Goal: Information Seeking & Learning: Learn about a topic

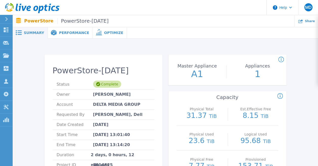
click at [66, 33] on span "Performance" at bounding box center [74, 33] width 30 height 4
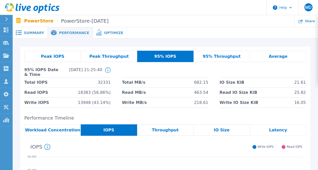
click at [67, 58] on div "Peak IOPS" at bounding box center [52, 56] width 57 height 11
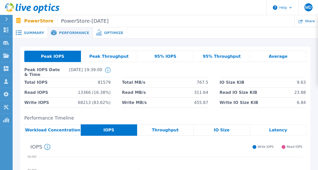
click at [120, 55] on span "Peak Throughput" at bounding box center [108, 57] width 39 height 4
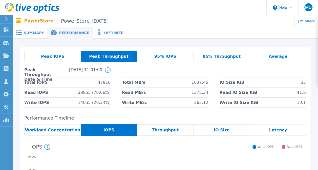
click at [162, 56] on span "95% IOPS" at bounding box center [165, 57] width 22 height 4
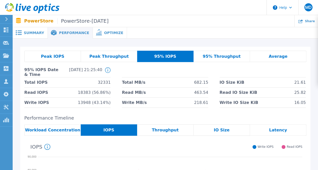
click at [200, 53] on div "95% Throughput" at bounding box center [221, 56] width 56 height 11
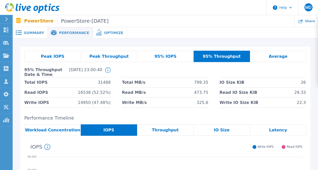
click at [175, 55] on div "95% IOPS" at bounding box center [165, 56] width 56 height 11
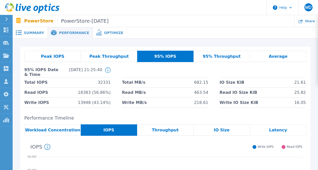
click at [115, 58] on span "Peak Throughput" at bounding box center [108, 57] width 39 height 4
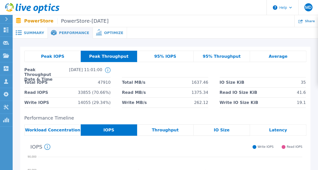
click at [166, 55] on span "95% IOPS" at bounding box center [165, 57] width 22 height 4
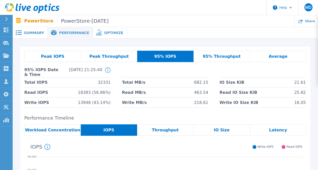
click at [135, 59] on div "Peak Throughput" at bounding box center [109, 56] width 56 height 11
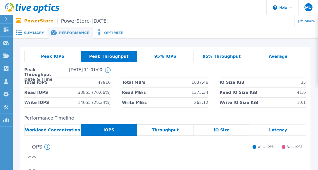
click at [219, 52] on div "95% Throughput" at bounding box center [221, 56] width 56 height 11
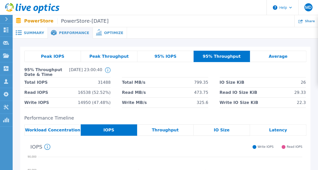
click at [176, 55] on div "95% IOPS" at bounding box center [165, 56] width 56 height 11
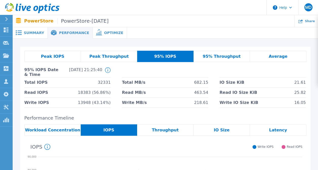
click at [180, 47] on div "Peak IOPS Peak Throughput 95% IOPS 95% Throughput Average 95% IOPS Date & Time …" at bounding box center [165, 79] width 290 height 65
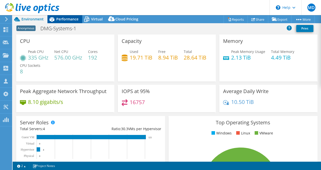
click at [69, 20] on span "Performance" at bounding box center [67, 19] width 22 height 5
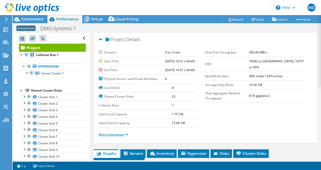
click at [116, 137] on link "More Information" at bounding box center [114, 135] width 30 height 4
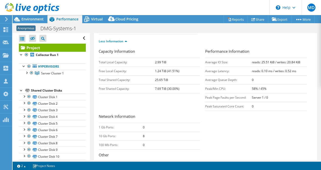
click at [198, 93] on td "7.69 TiB (30.00%)" at bounding box center [177, 88] width 45 height 9
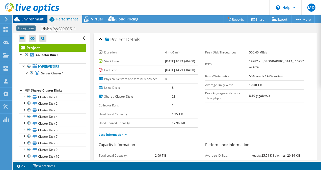
click at [31, 18] on span "Environment" at bounding box center [32, 19] width 22 height 5
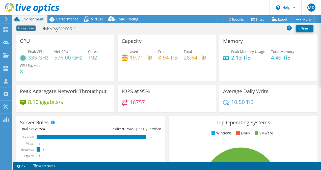
click at [103, 30] on div "Anonymous DMG-Systems-1 Print" at bounding box center [167, 28] width 309 height 9
click at [66, 20] on span "Performance" at bounding box center [67, 19] width 22 height 5
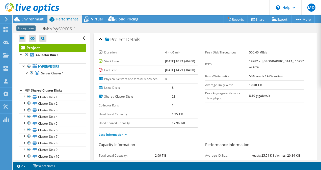
click at [246, 126] on section "Duration 4 hr, 0 min Start Time 07/10/2024, 10:21 (-04:00) End Time 07/10/2024,…" at bounding box center [206, 95] width 214 height 94
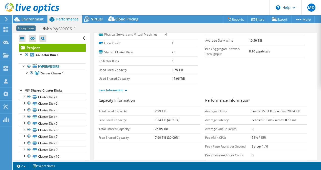
scroll to position [47, 0]
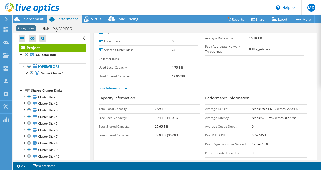
click at [239, 91] on ul "Less Information" at bounding box center [206, 87] width 214 height 7
